Goal: Task Accomplishment & Management: Manage account settings

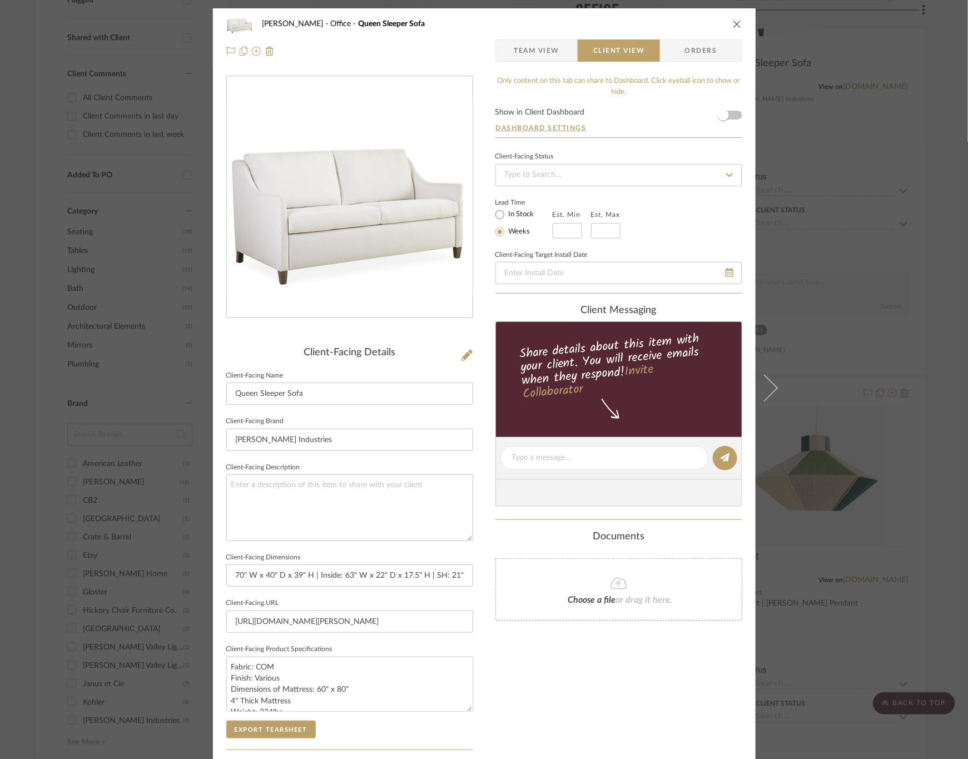
click at [937, 164] on div "[PERSON_NAME] Office Queen Sleeper Sofa Team View Client View Orders Client-Fac…" at bounding box center [484, 379] width 968 height 759
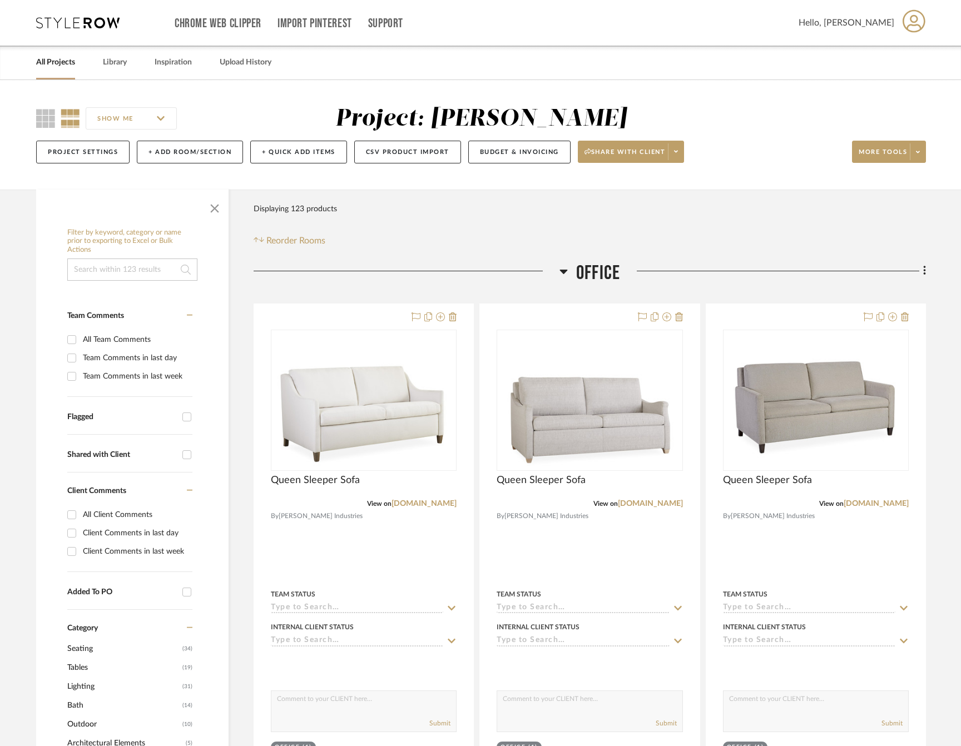
click at [74, 60] on link "All Projects" at bounding box center [55, 62] width 39 height 15
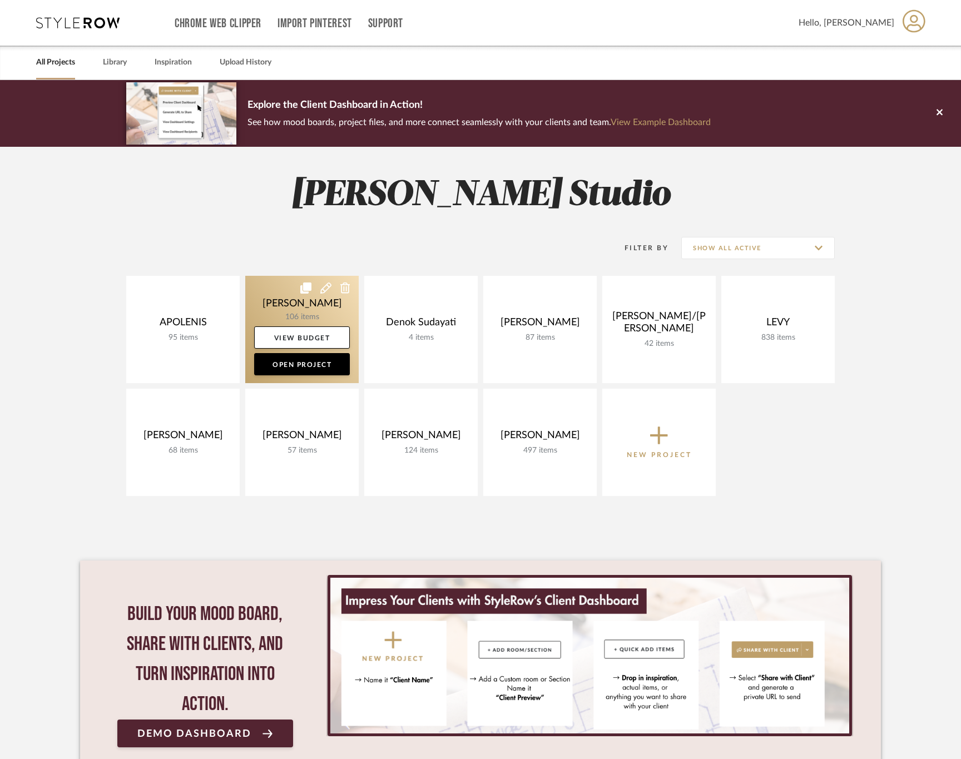
click at [278, 289] on link at bounding box center [301, 329] width 113 height 107
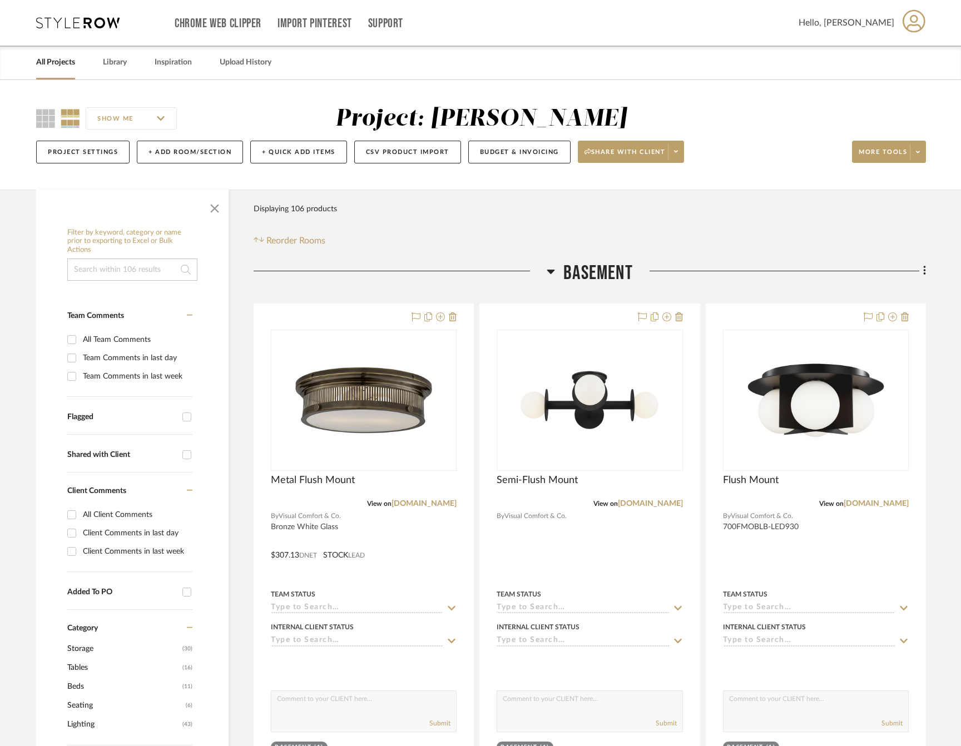
click at [579, 277] on span "Basement" at bounding box center [598, 273] width 70 height 24
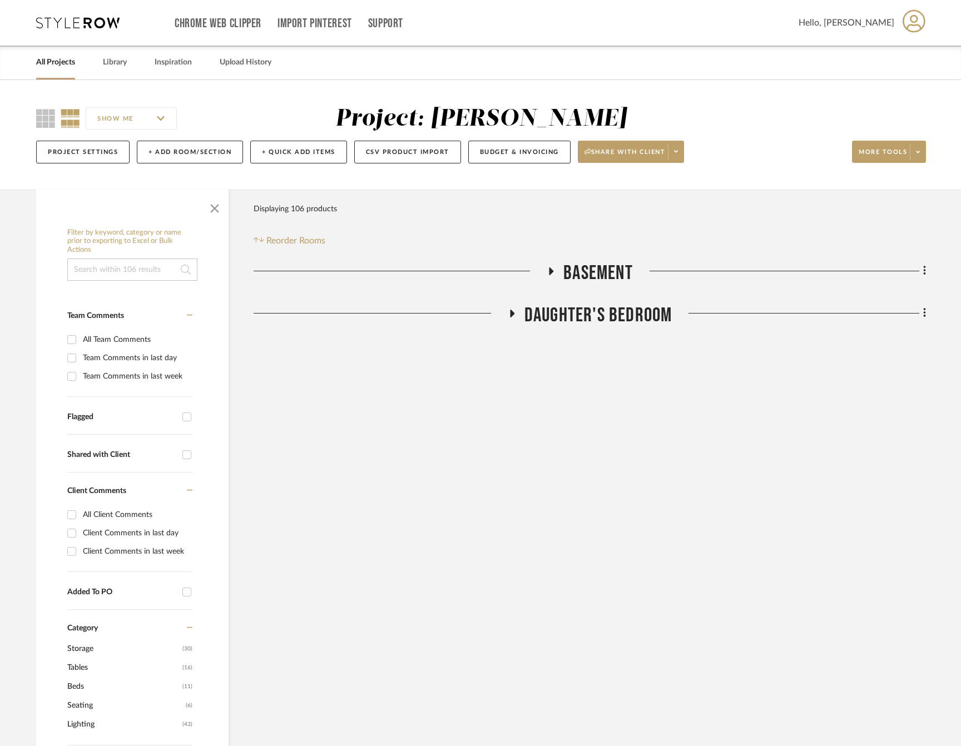
click at [644, 309] on span "Daughter's Bedroom" at bounding box center [598, 316] width 148 height 24
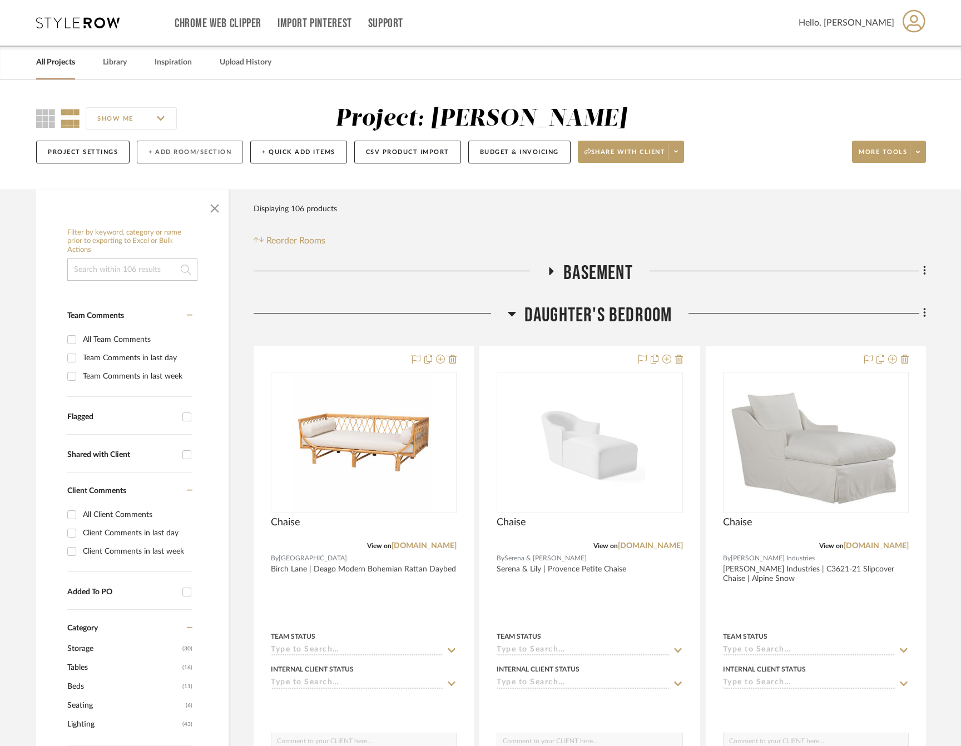
click at [165, 154] on button "+ Add Room/Section" at bounding box center [190, 152] width 106 height 23
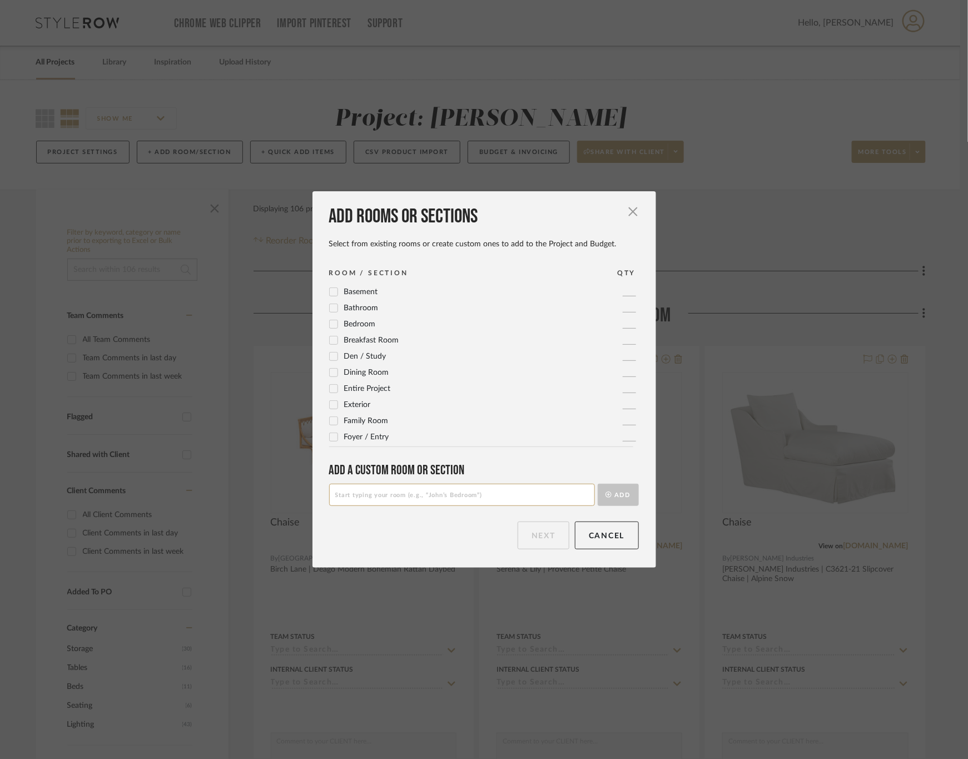
click at [395, 493] on input at bounding box center [462, 495] width 266 height 22
type input "Not Selected"
click at [617, 494] on button "Add" at bounding box center [618, 495] width 41 height 22
click at [529, 541] on button "Next" at bounding box center [544, 536] width 52 height 28
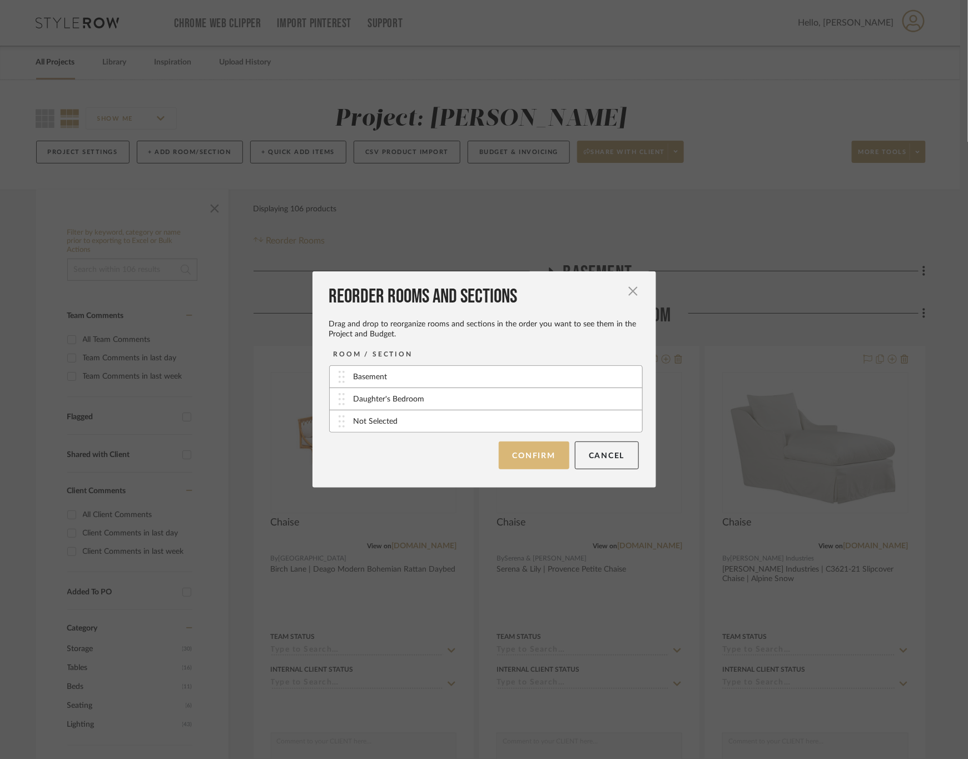
click at [526, 450] on button "Confirm" at bounding box center [534, 456] width 71 height 28
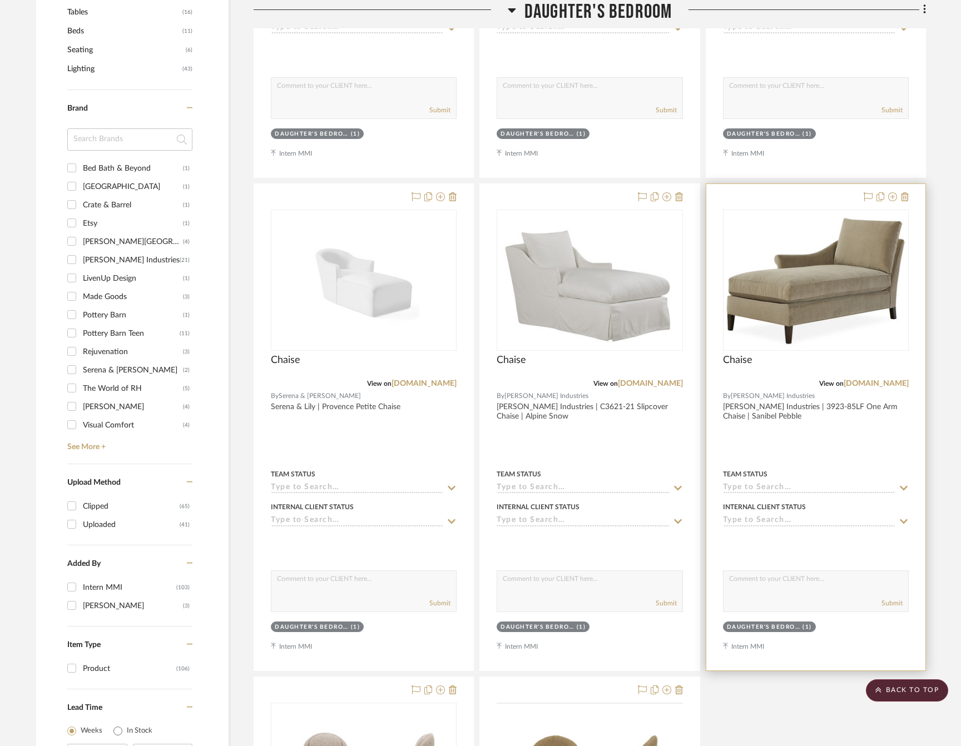
scroll to position [631, 0]
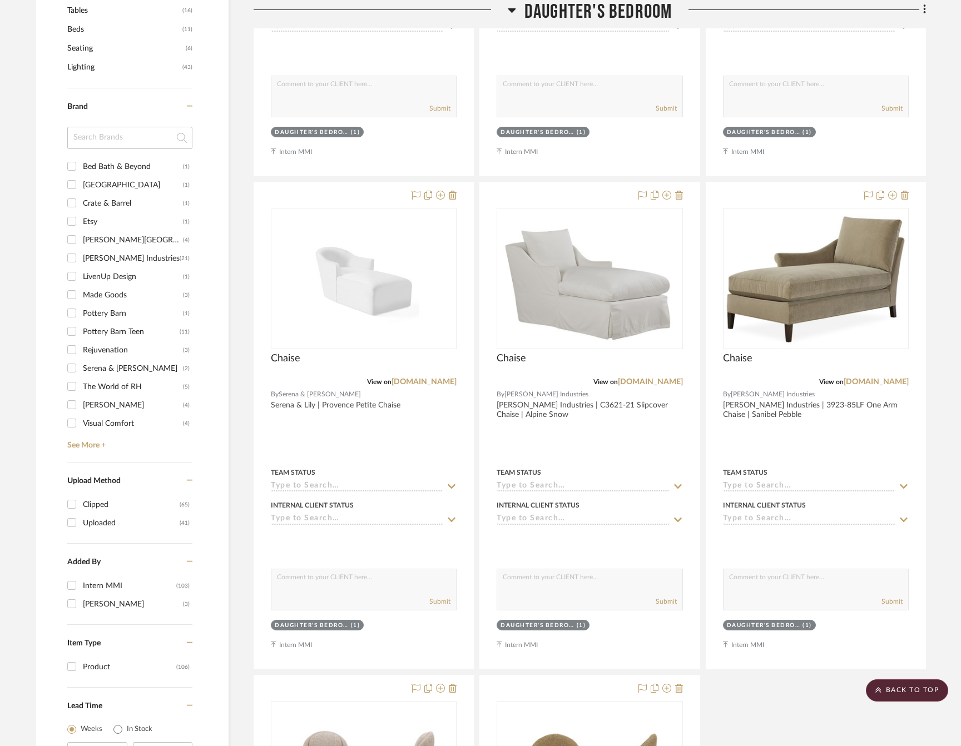
click at [753, 692] on div "Vanity Lamp View on [DOMAIN_NAME] By Visual Comfort Visual Comfort | Lexington …" at bounding box center [590, 426] width 672 height 1474
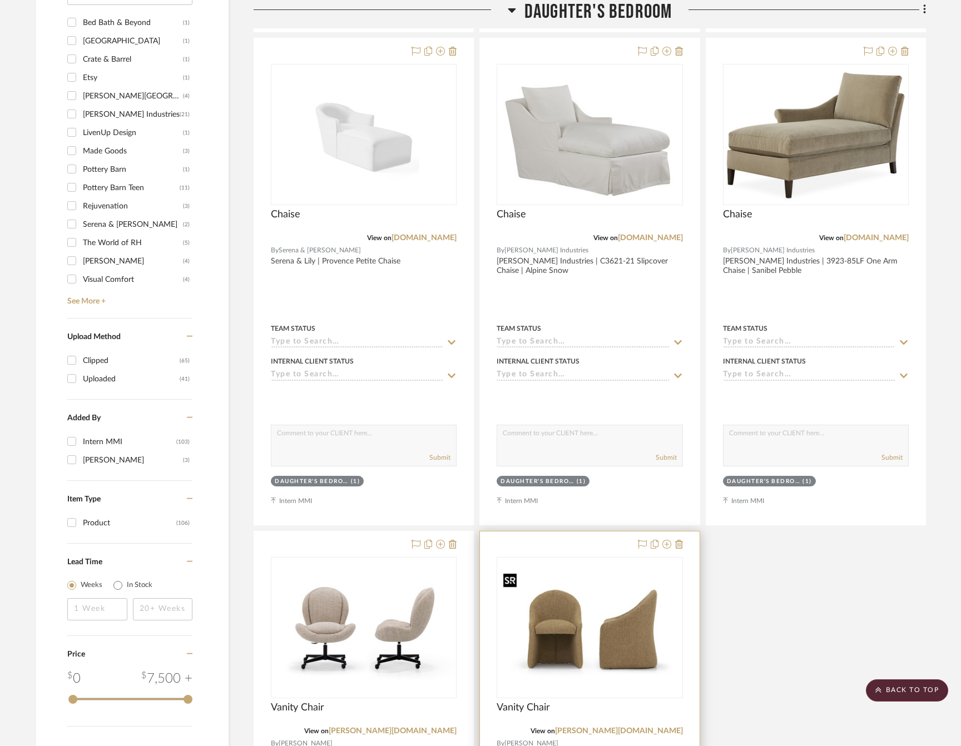
scroll to position [824, 0]
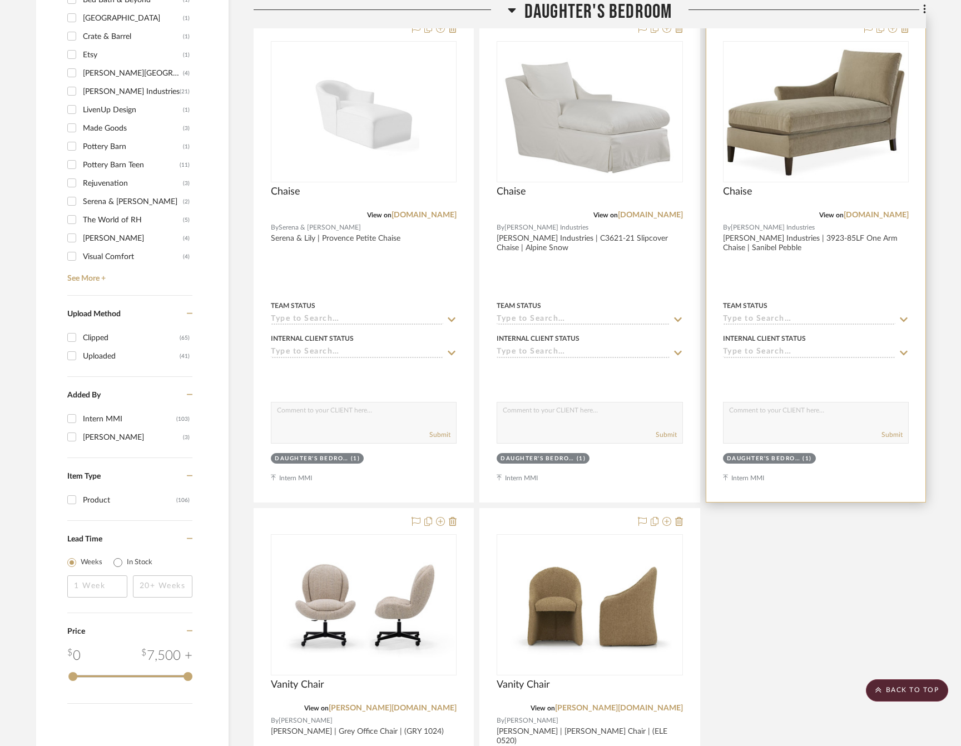
click at [786, 408] on textarea at bounding box center [816, 413] width 185 height 21
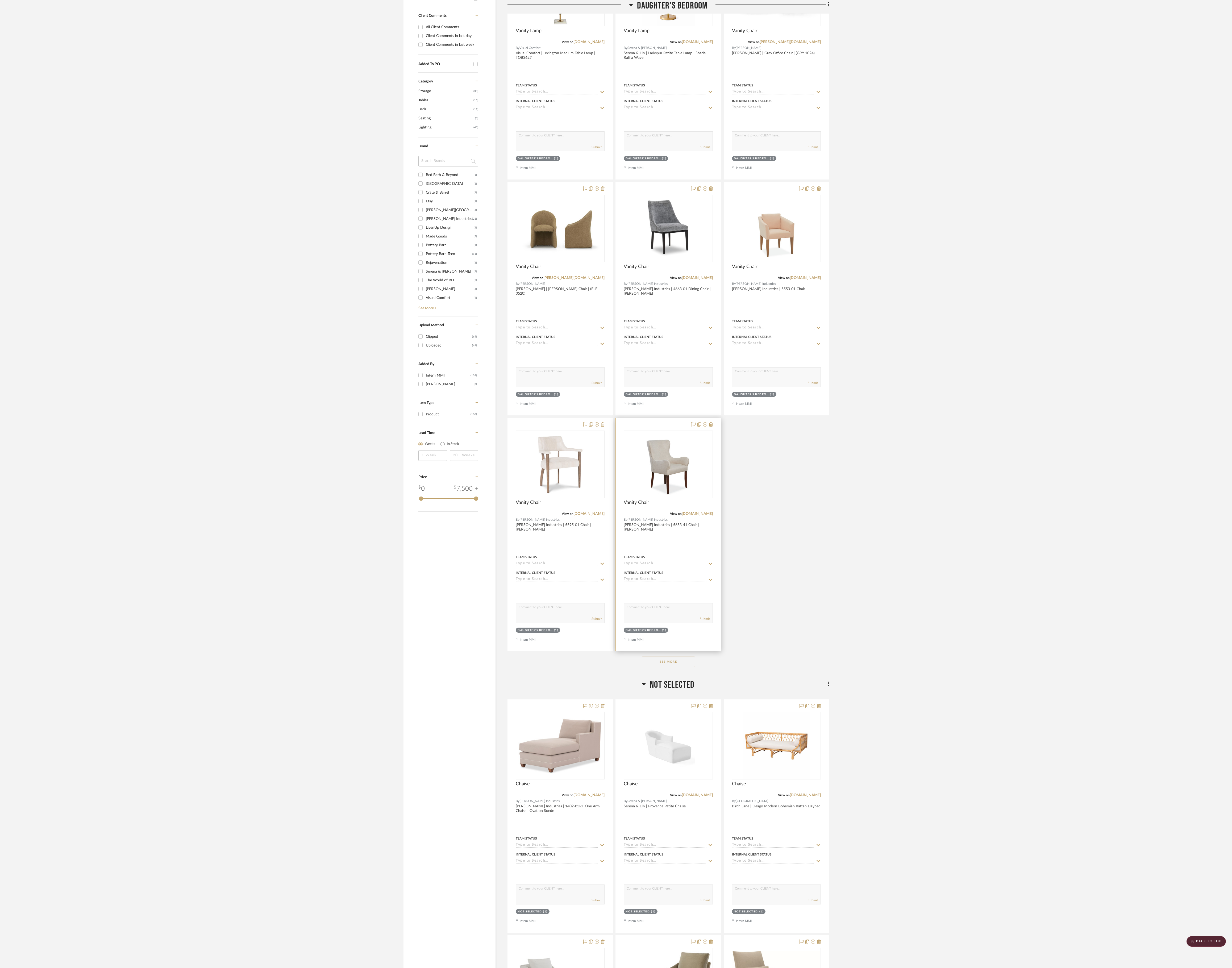
scroll to position [254, 0]
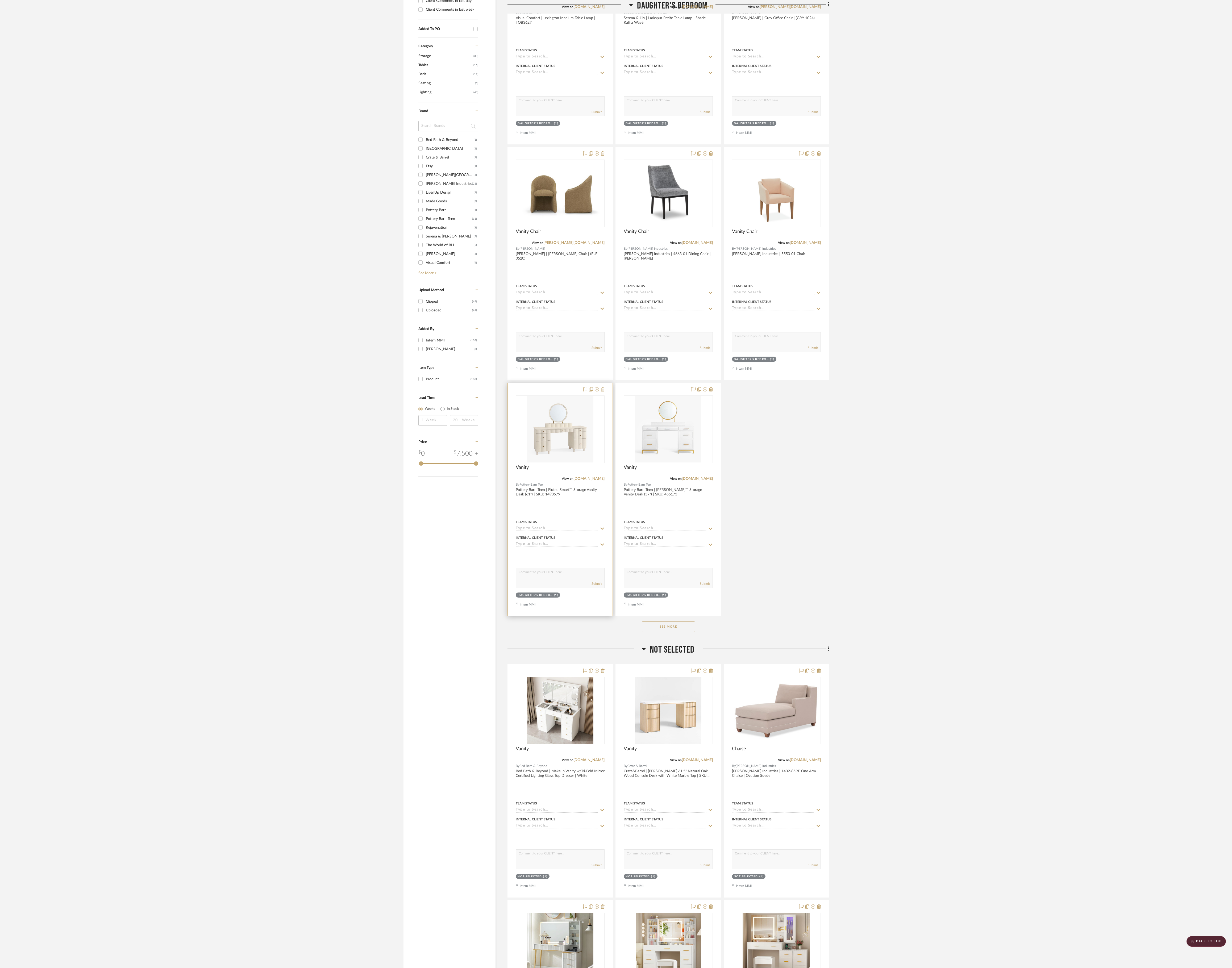
click at [463, 363] on div at bounding box center [593, 389] width 23 height 6
click at [463, 363] on icon at bounding box center [585, 389] width 4 height 4
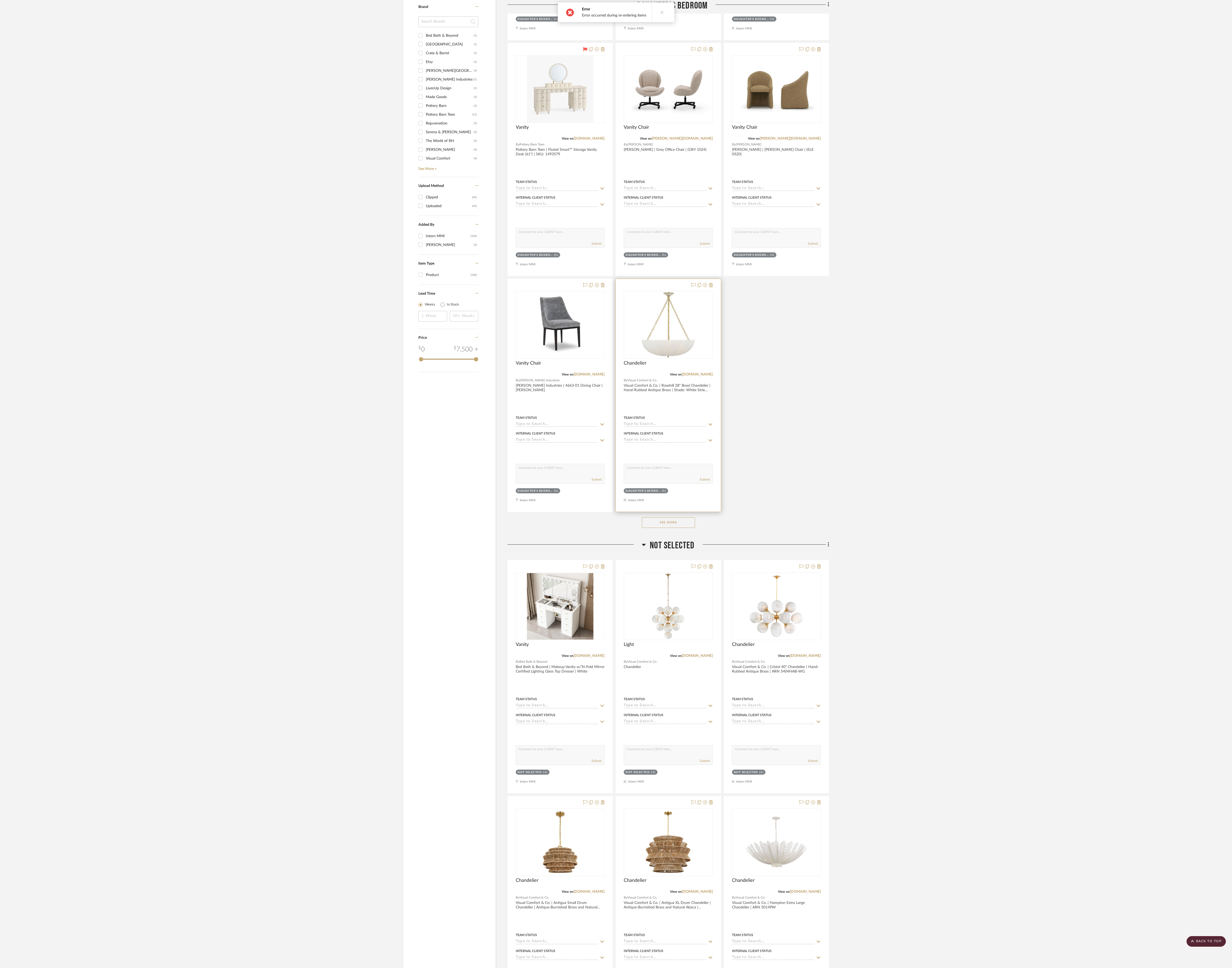
scroll to position [361, 0]
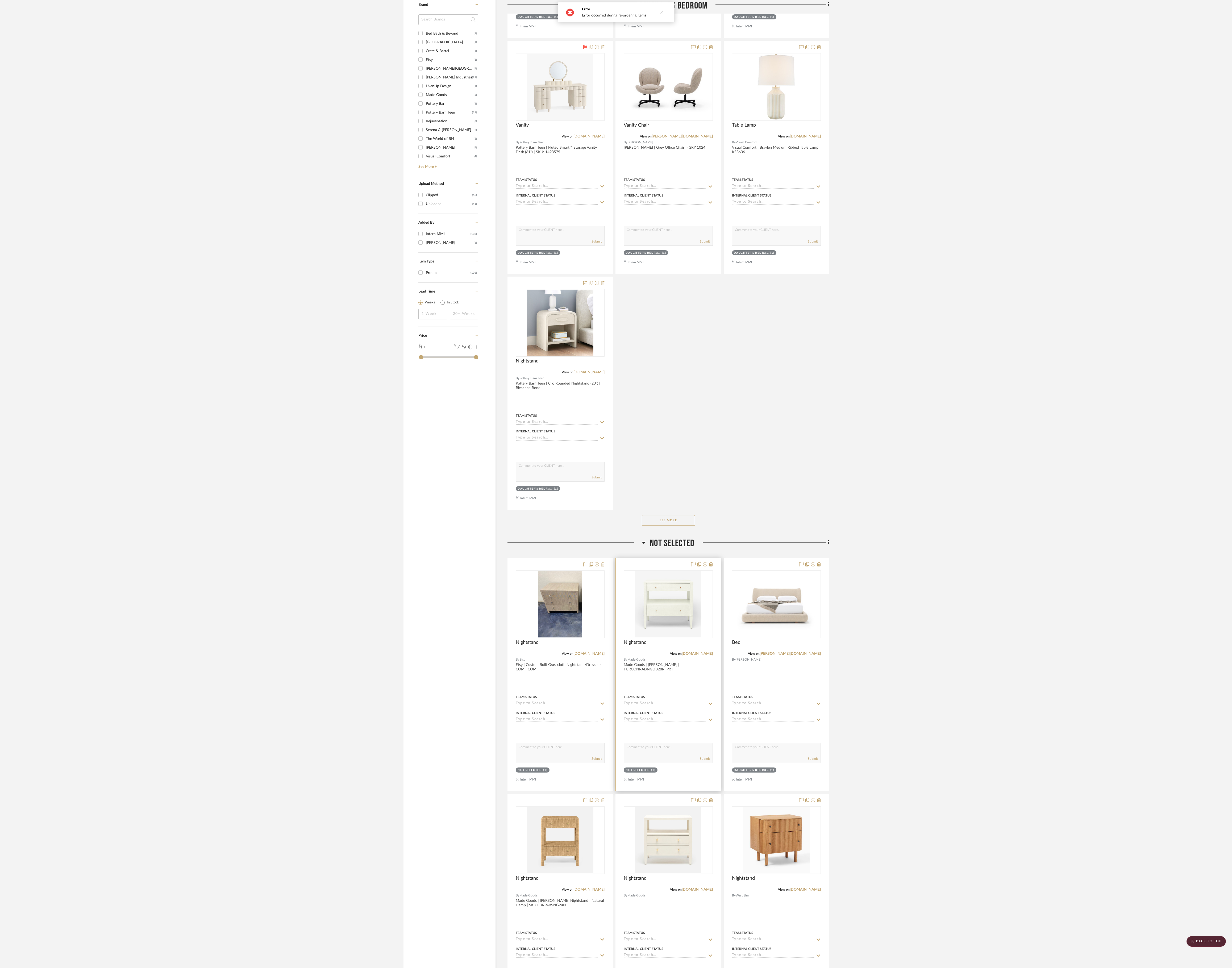
click at [463, 363] on div "Nightstand" at bounding box center [668, 645] width 89 height 11
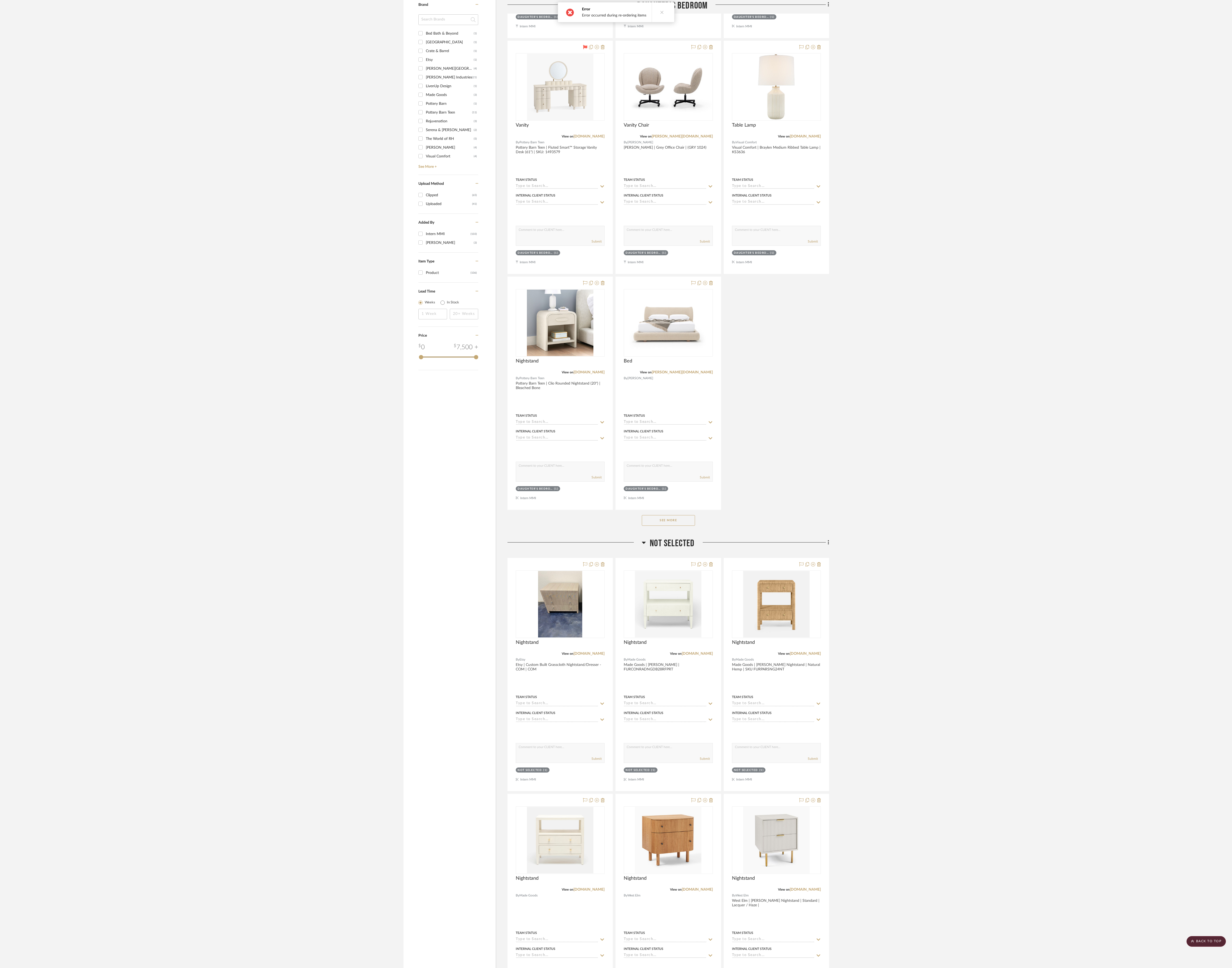
click at [463, 363] on button "See More" at bounding box center [668, 520] width 53 height 11
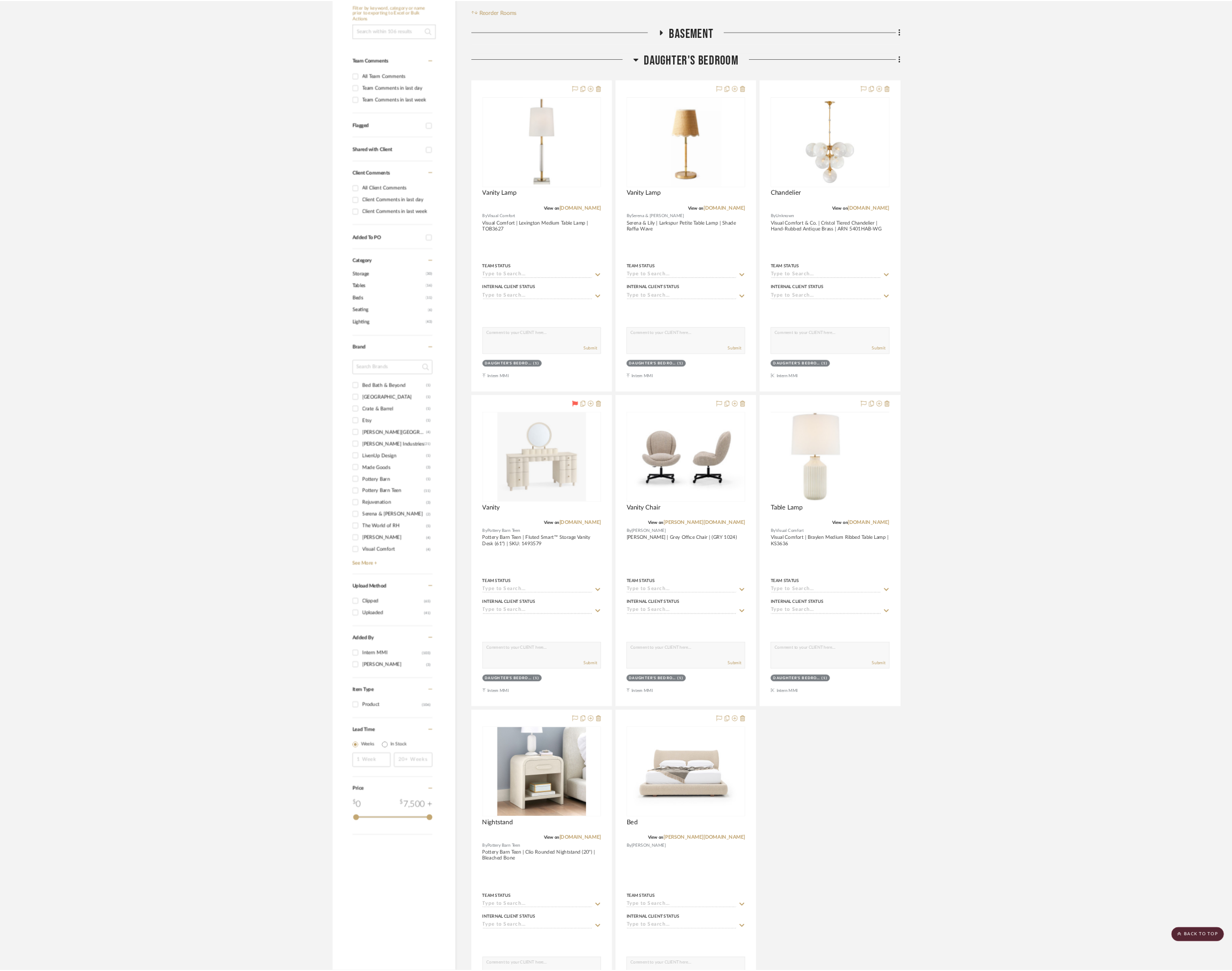
scroll to position [213, 0]
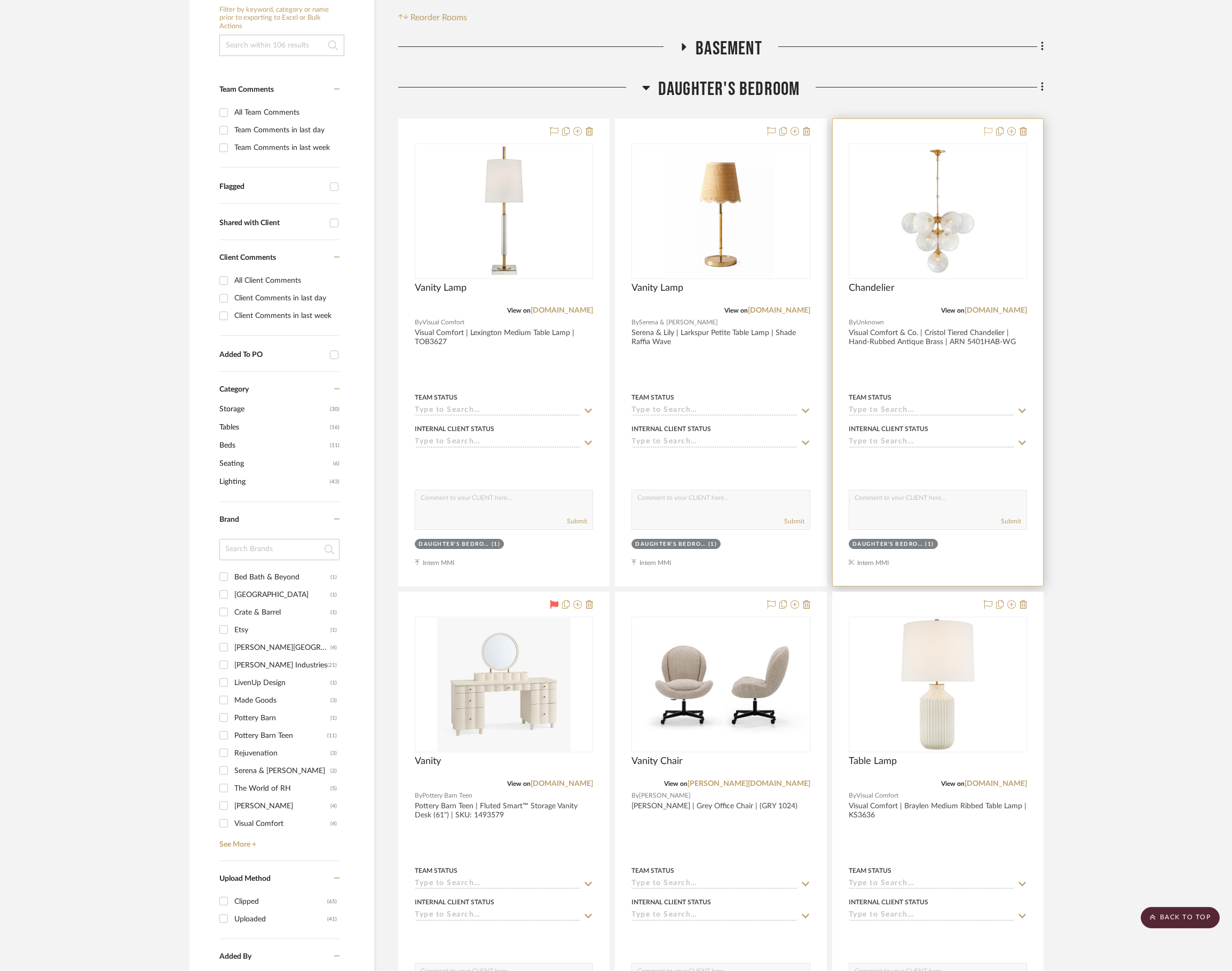
click at [930, 131] on icon at bounding box center [987, 130] width 9 height 9
click at [771, 609] on icon at bounding box center [770, 604] width 9 height 9
click at [930, 609] on fa-icon at bounding box center [987, 604] width 9 height 9
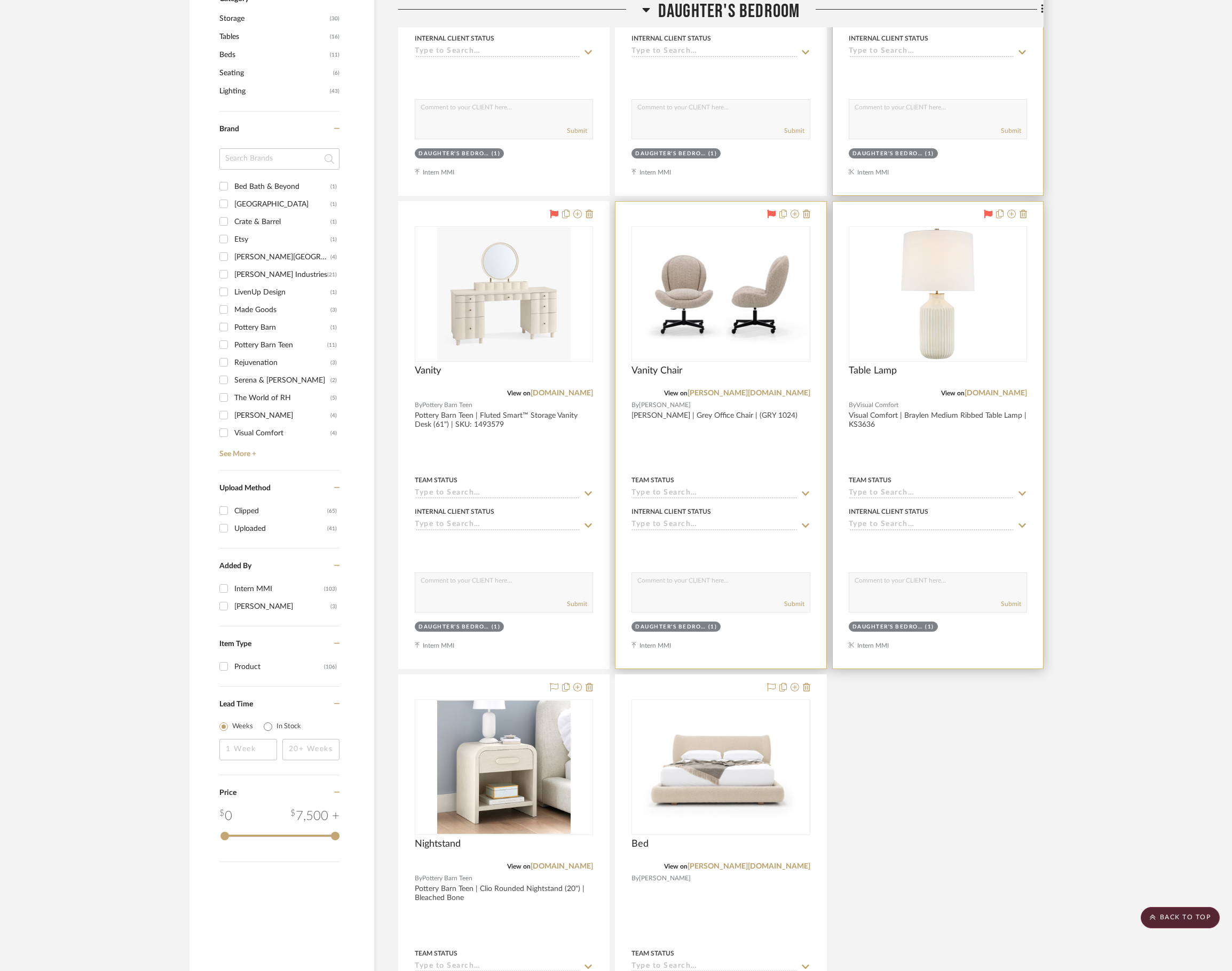
scroll to position [640, 0]
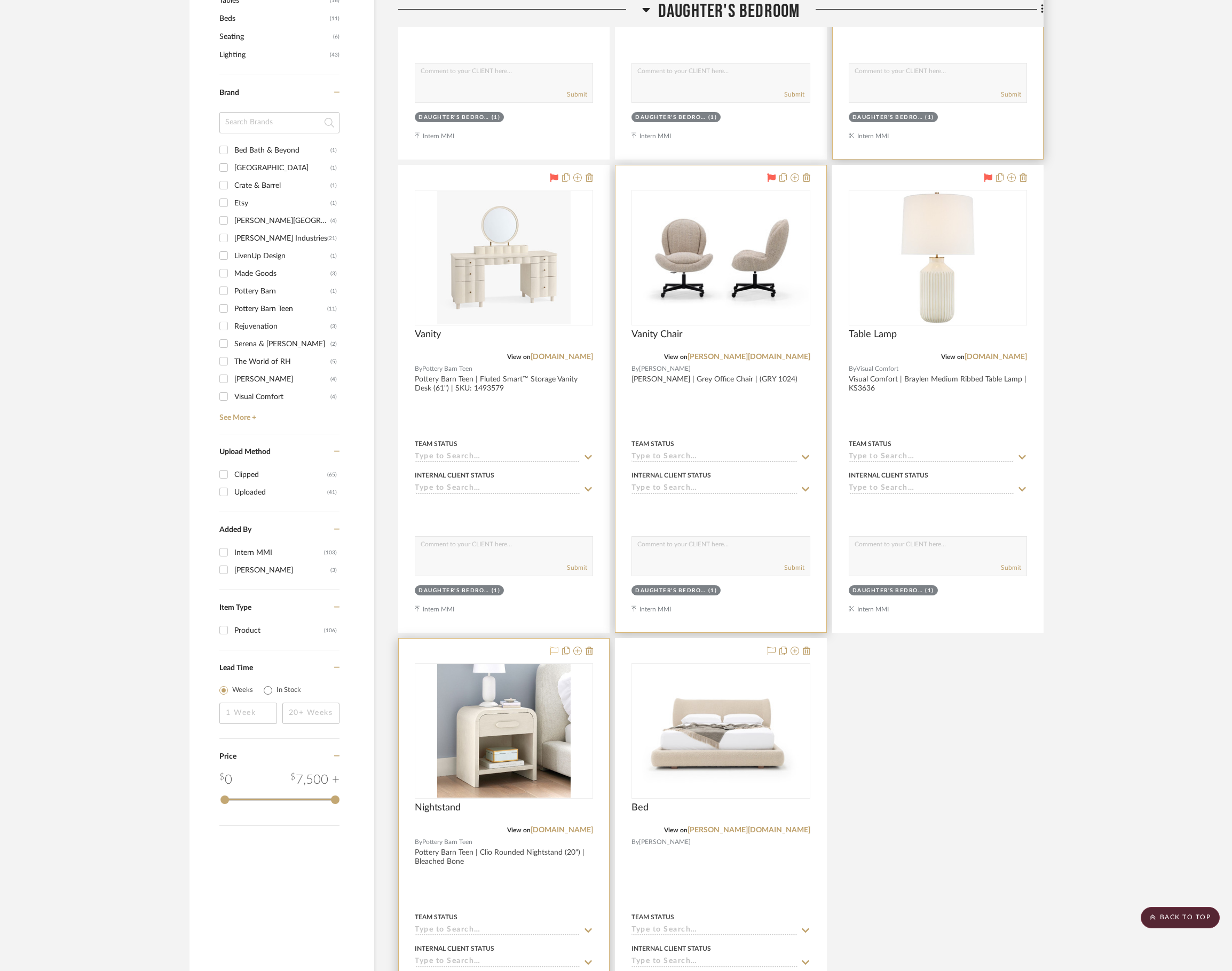
click at [554, 652] on button at bounding box center [554, 651] width 9 height 12
click at [770, 655] on icon at bounding box center [770, 651] width 9 height 9
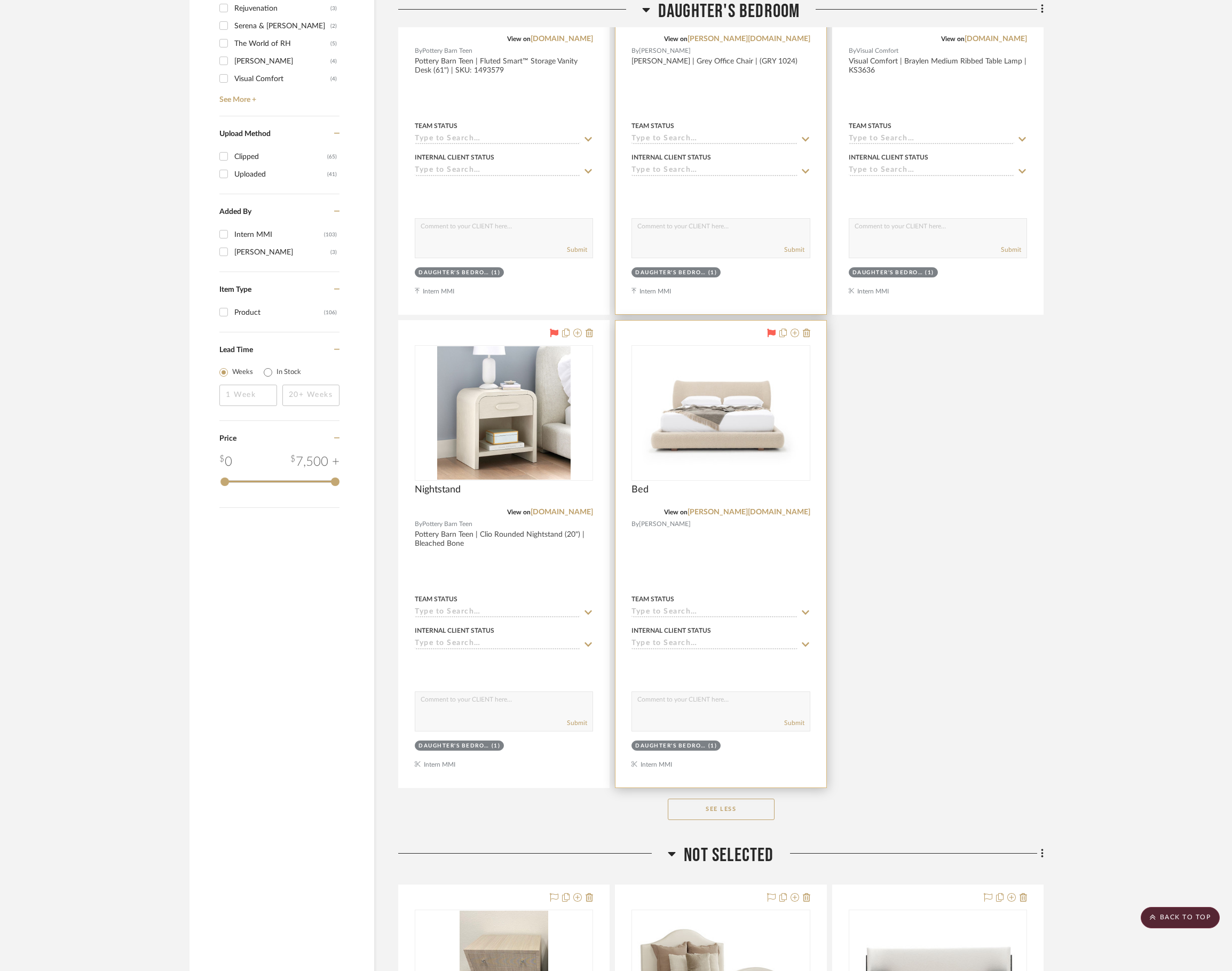
scroll to position [960, 0]
click at [739, 559] on div at bounding box center [720, 552] width 210 height 467
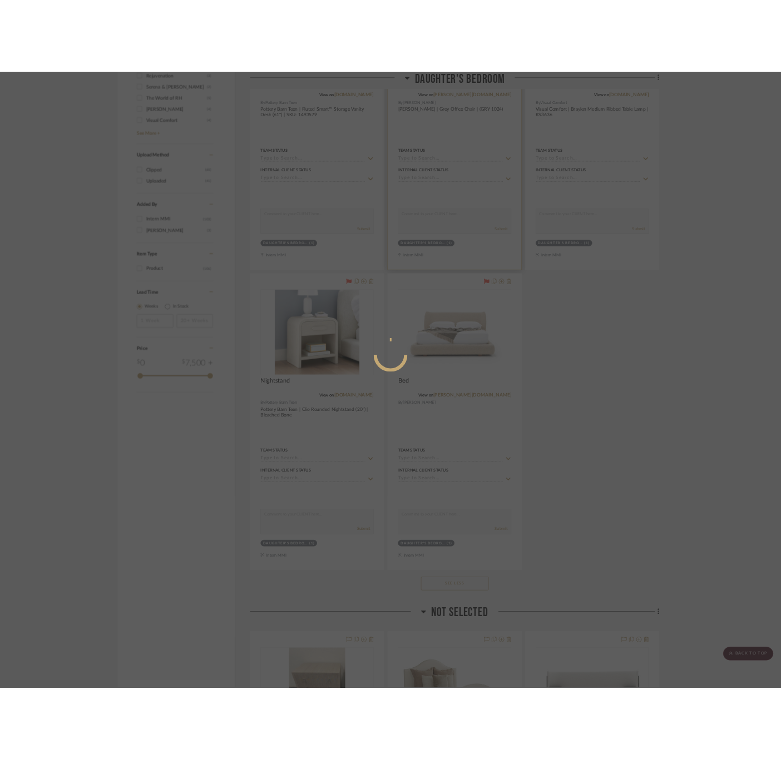
scroll to position [0, 0]
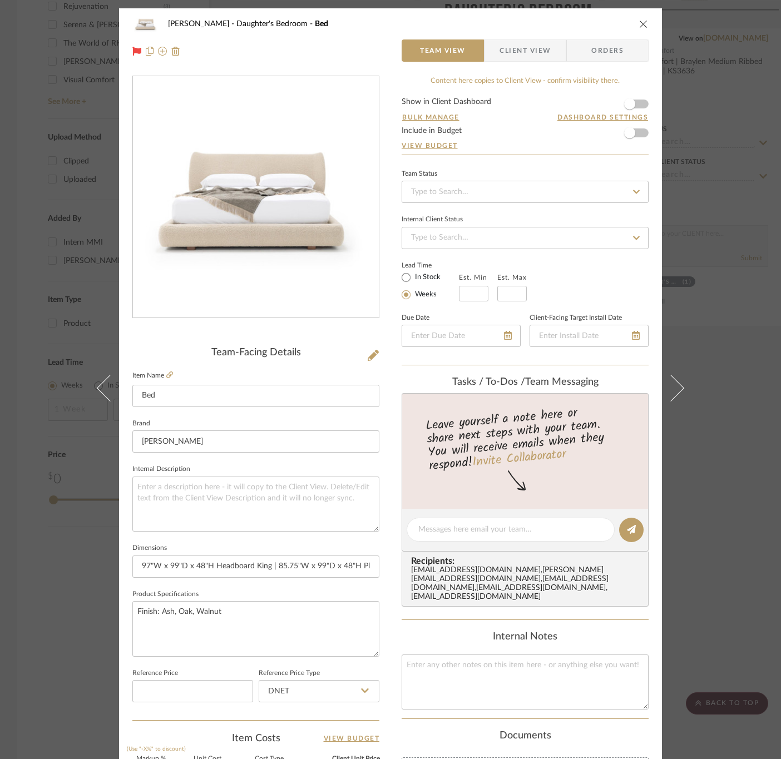
click at [162, 374] on label "Item Name" at bounding box center [152, 375] width 41 height 9
click at [166, 374] on icon at bounding box center [169, 374] width 7 height 7
